Goal: Check status

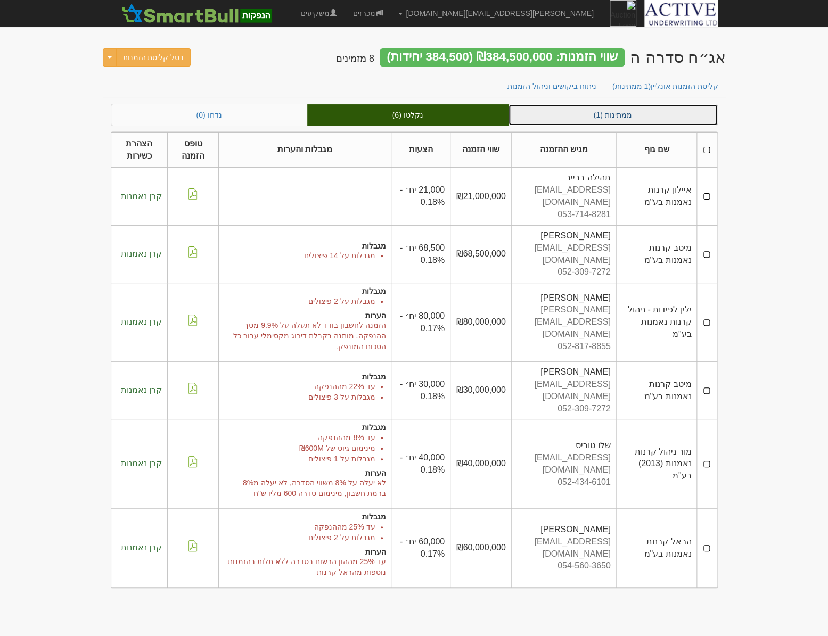
click at [570, 106] on link "ממתינות (1)" at bounding box center [612, 114] width 209 height 21
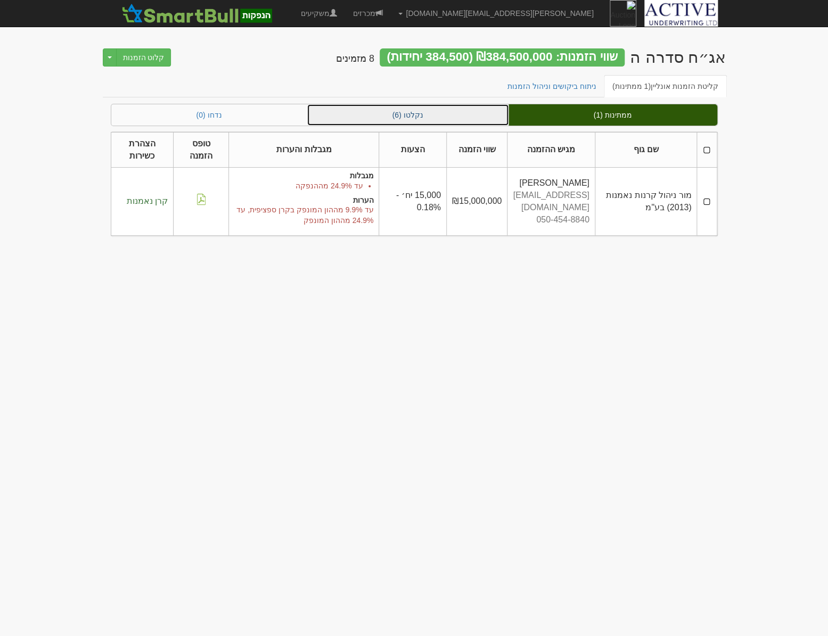
click at [385, 118] on link "נקלטו (6)" at bounding box center [407, 114] width 201 height 21
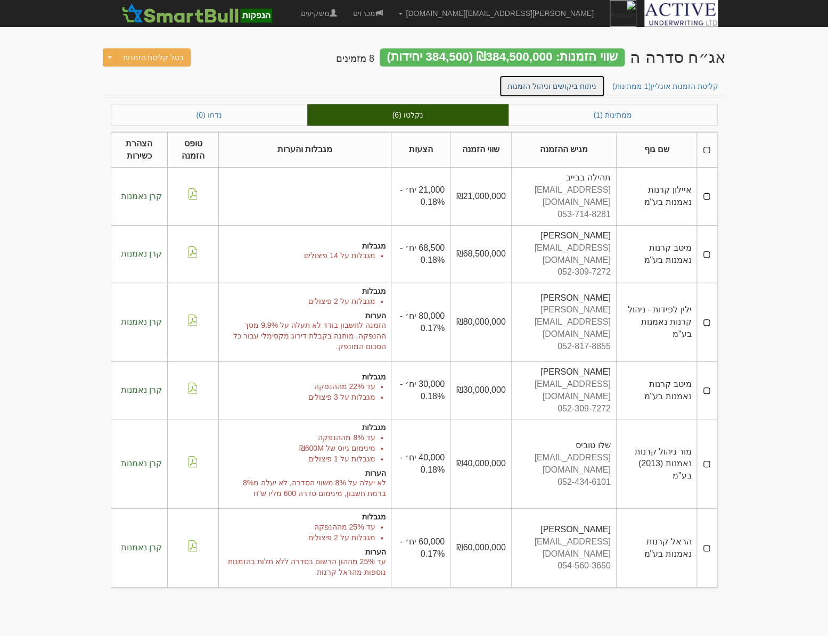
click at [564, 81] on link "ניתוח ביקושים וניהול הזמנות" at bounding box center [552, 86] width 106 height 22
